Goal: Information Seeking & Learning: Learn about a topic

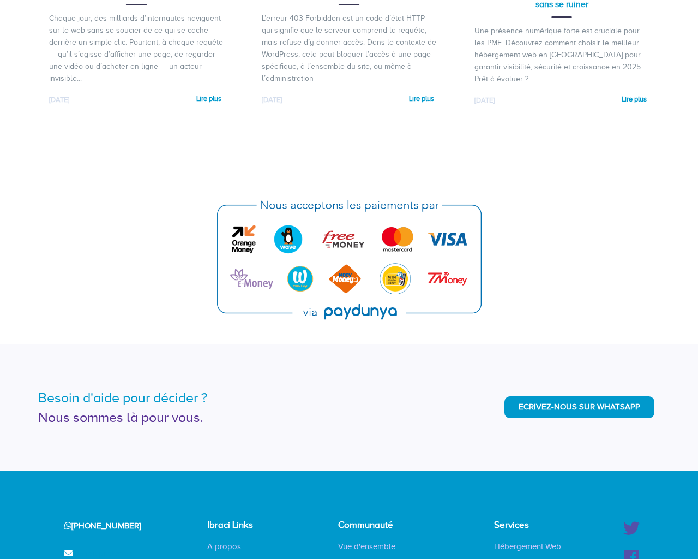
scroll to position [2598, 0]
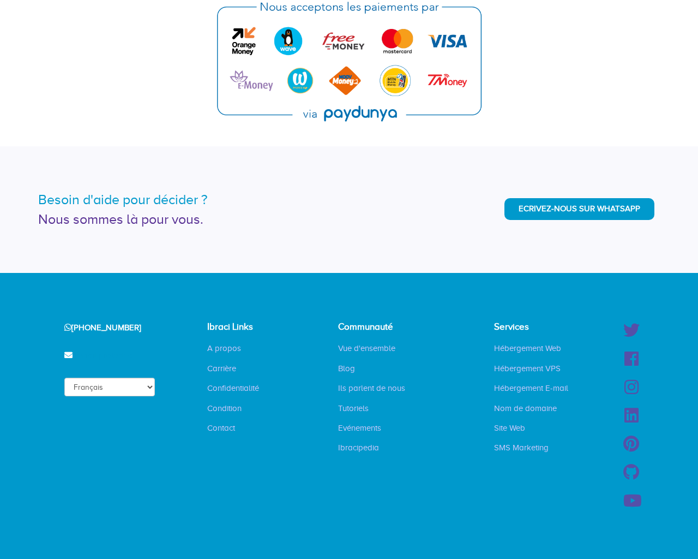
type input "www.example.com"
select select "en"
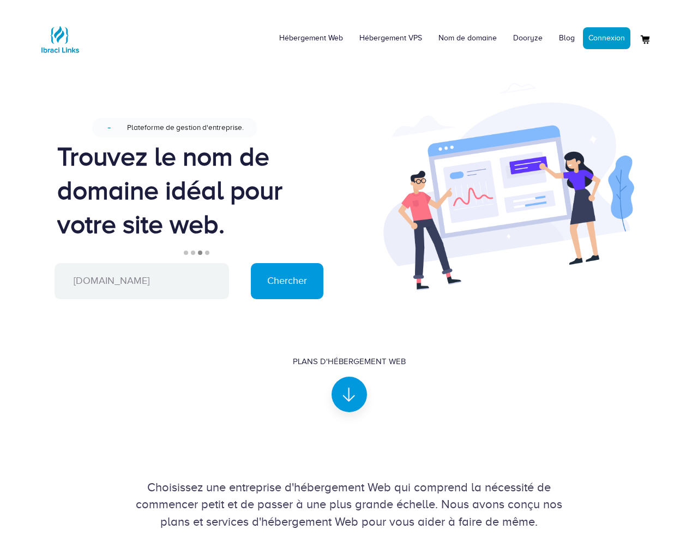
scroll to position [712, 0]
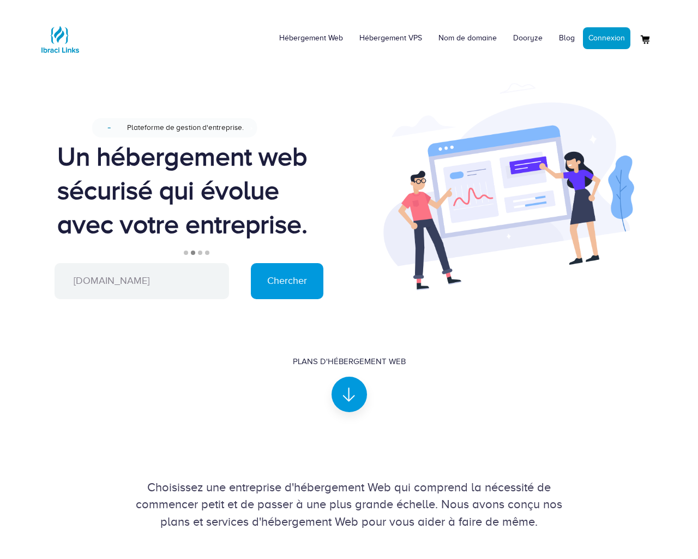
scroll to position [712, 0]
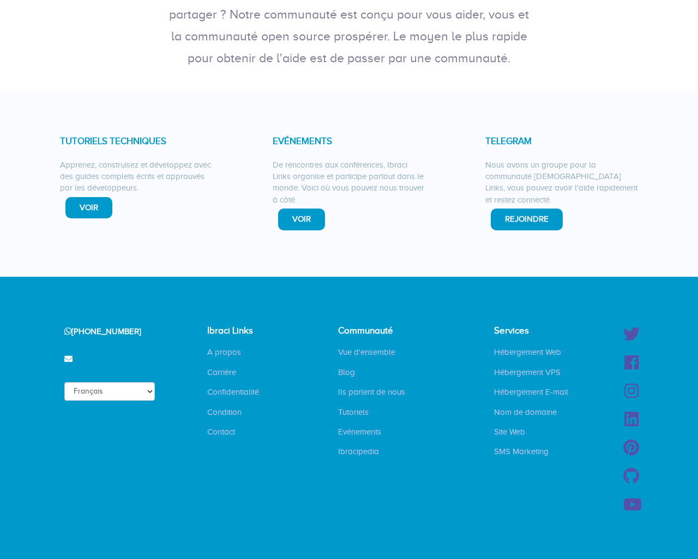
scroll to position [278, 0]
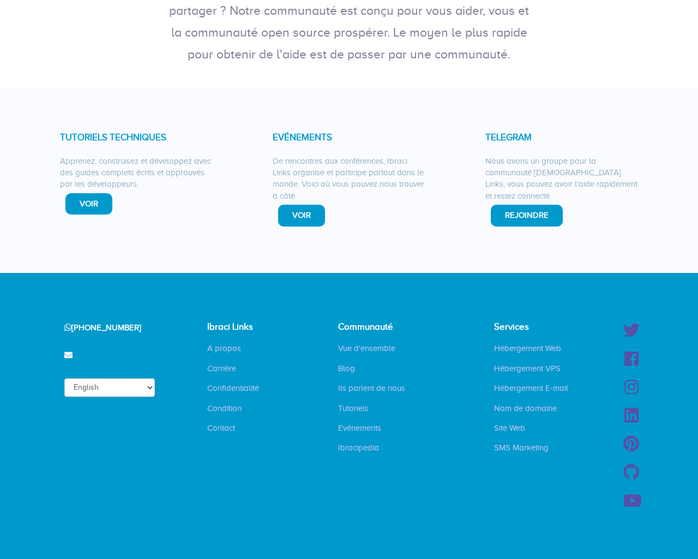
select select "en"
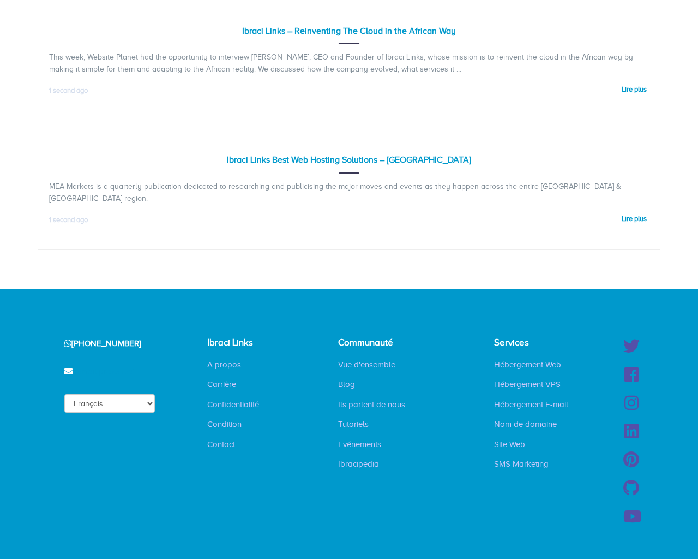
scroll to position [183, 0]
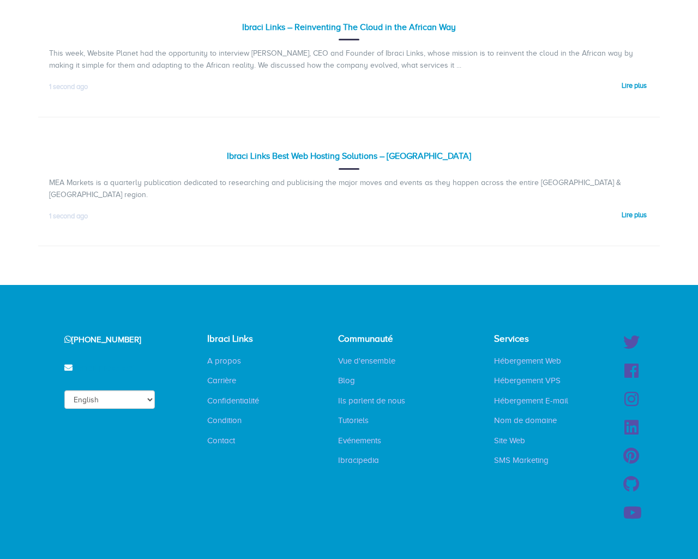
select select "en"
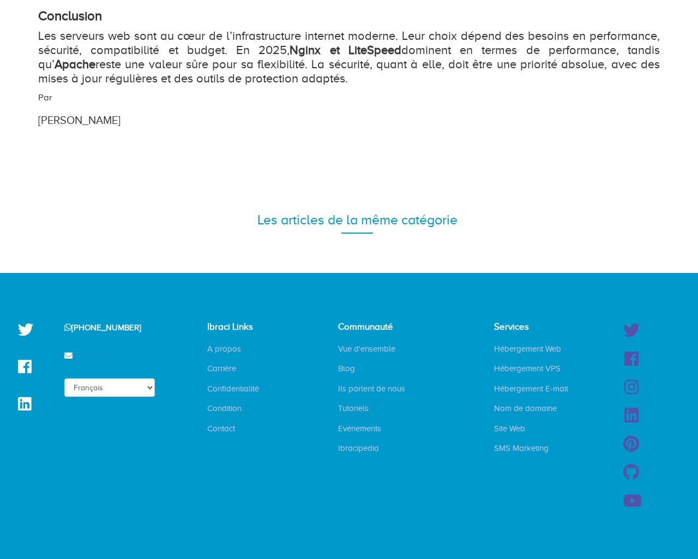
scroll to position [1723, 0]
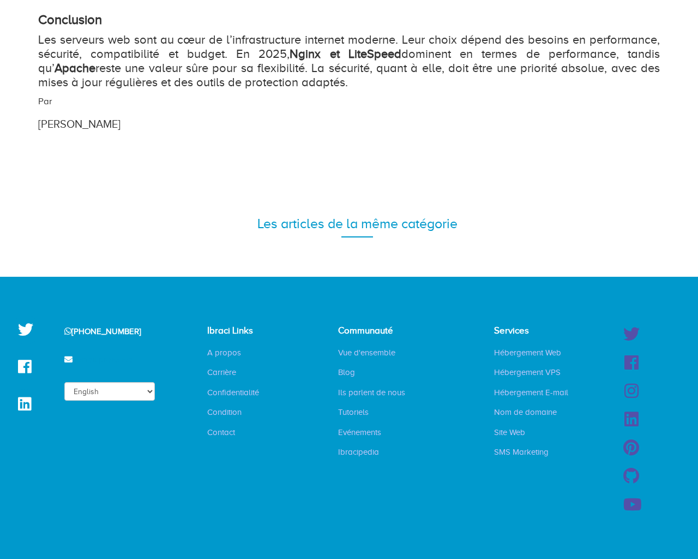
select select "en"
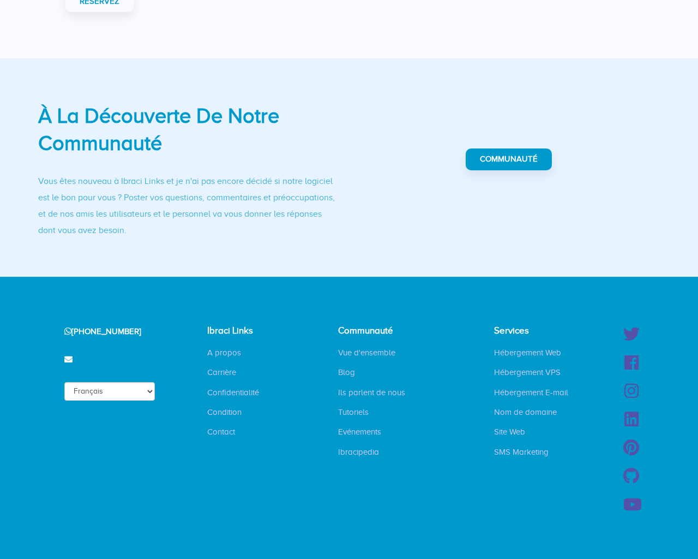
scroll to position [323, 0]
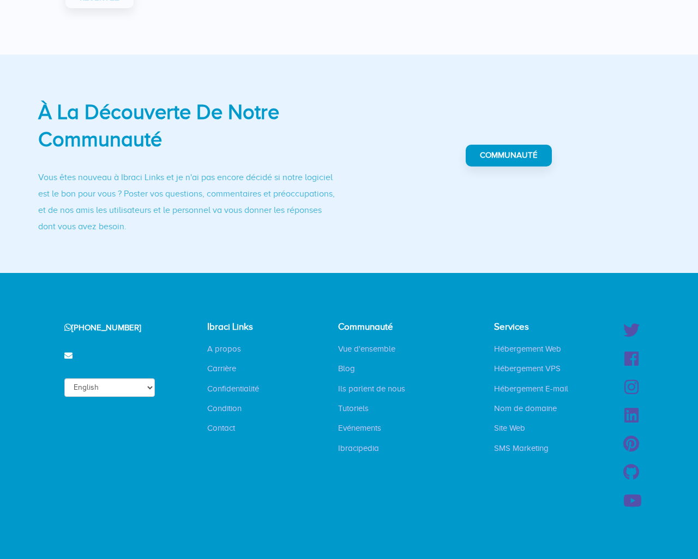
select select "en"
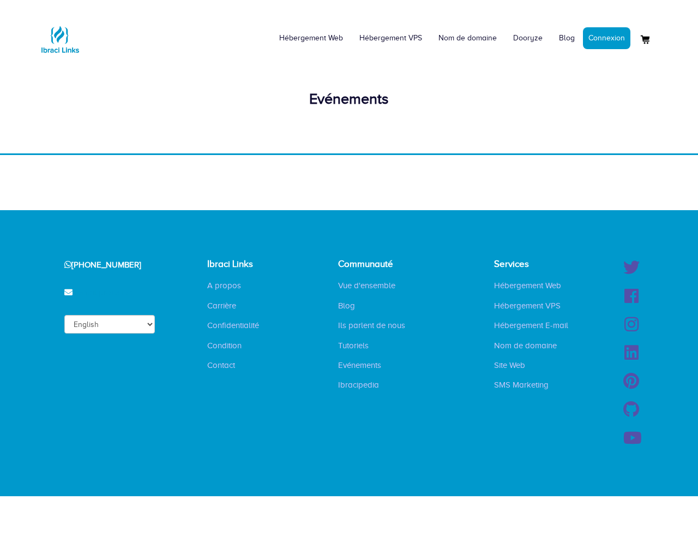
select select "en"
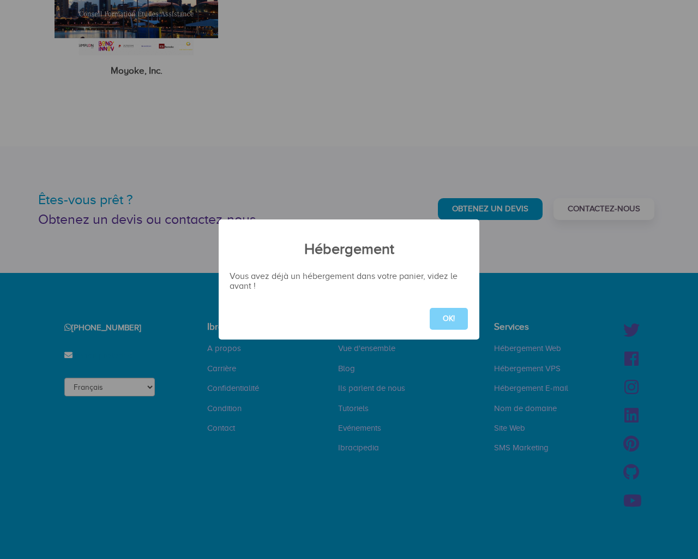
scroll to position [1422, 0]
select select "en"
type button "e"
select select "en"
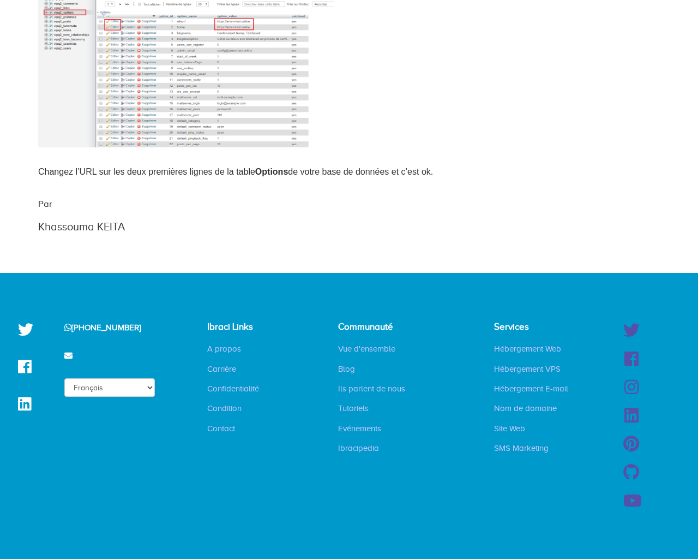
scroll to position [966, 0]
select select "en"
